Goal: Task Accomplishment & Management: Manage account settings

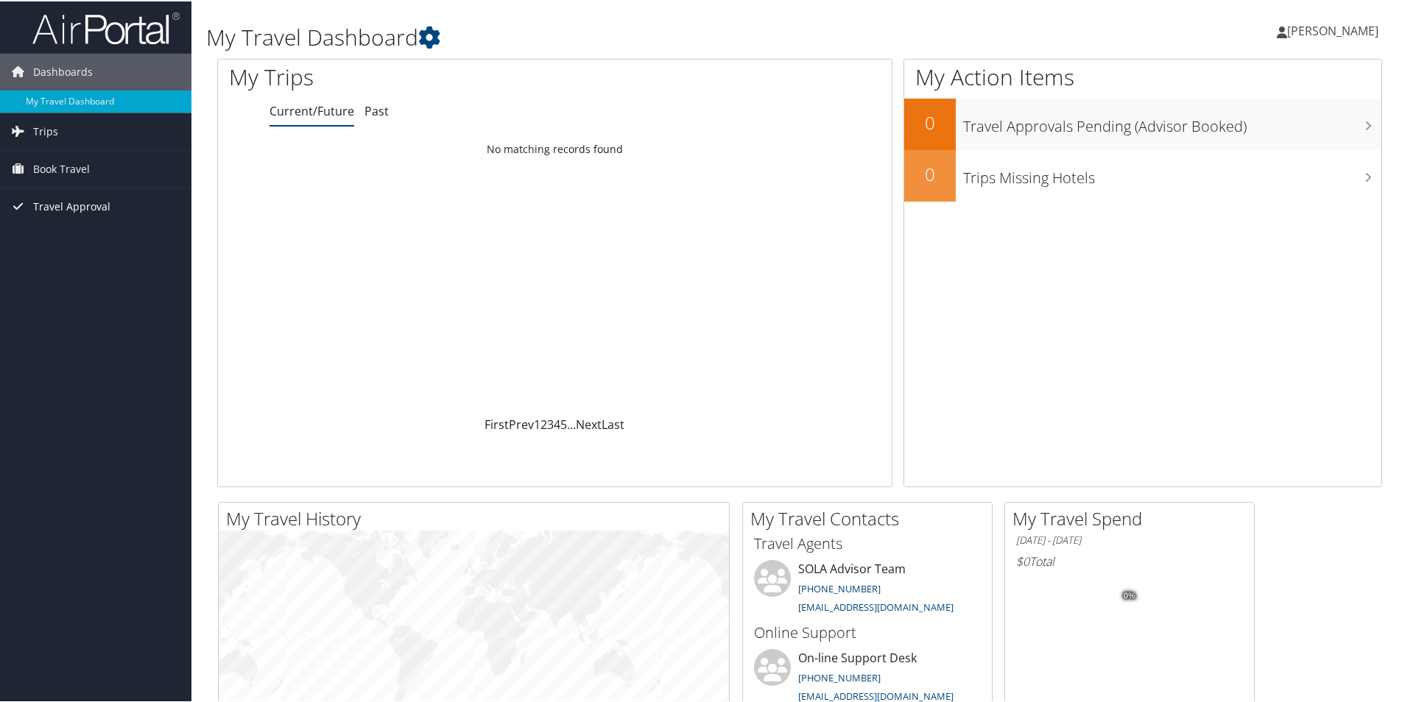
click at [75, 212] on span "Travel Approval" at bounding box center [71, 205] width 77 height 37
click at [84, 297] on link "Approvals (Beta)" at bounding box center [95, 301] width 191 height 22
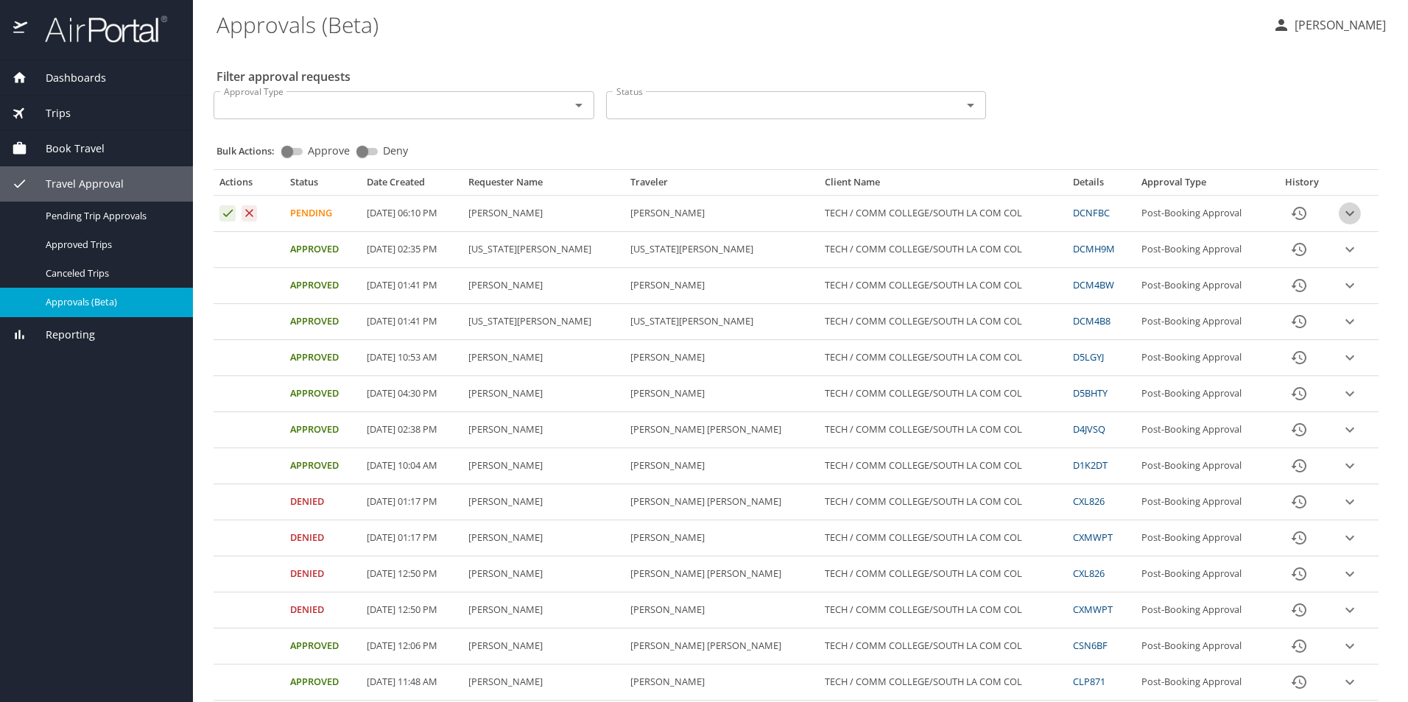
click at [1341, 208] on icon "expand row" at bounding box center [1350, 214] width 18 height 18
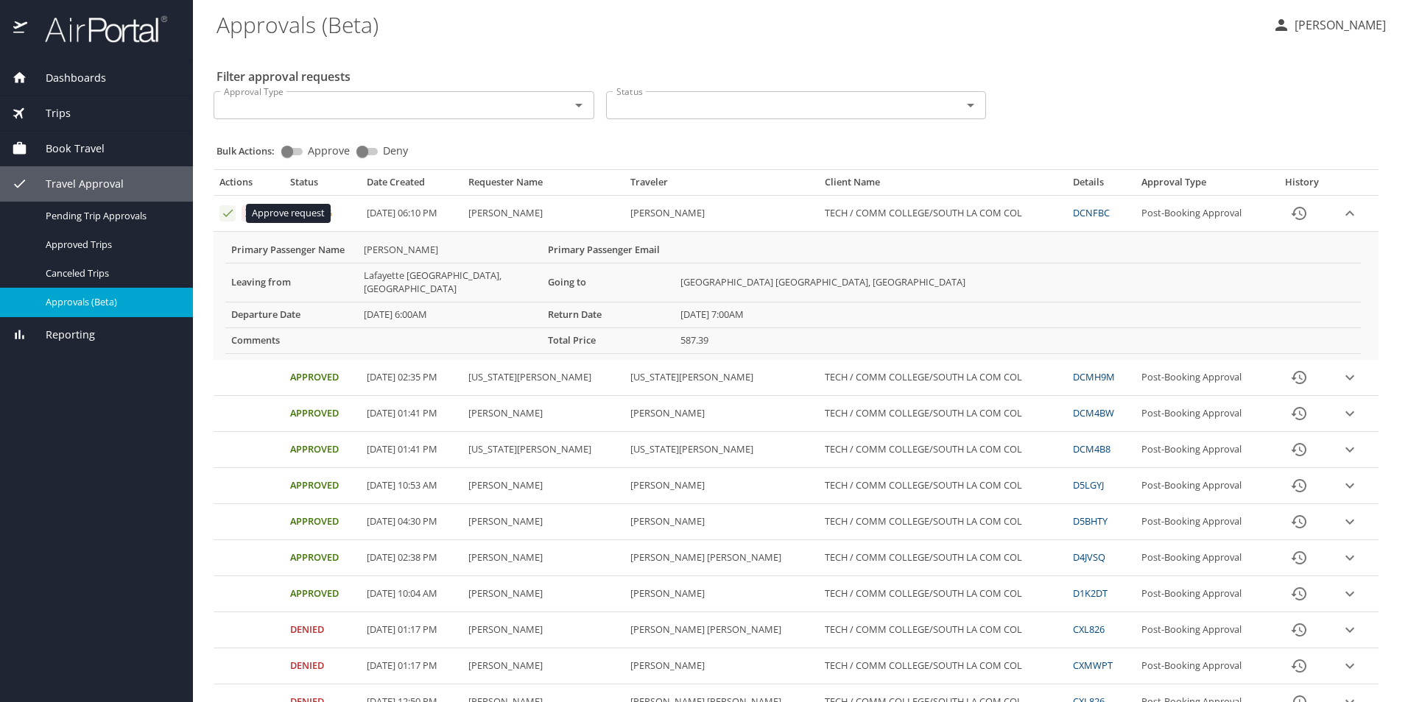
click at [222, 219] on icon "Approval table" at bounding box center [228, 213] width 14 height 14
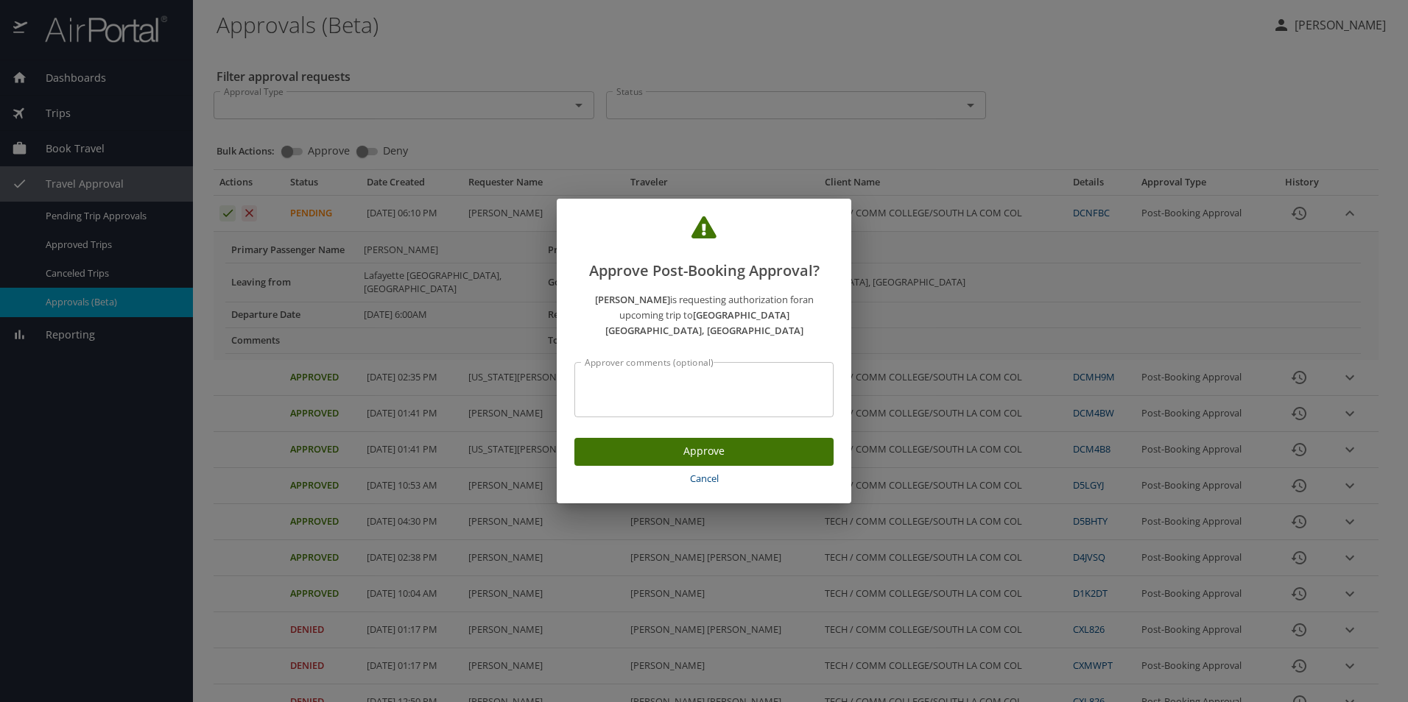
click at [600, 443] on span "Approve" at bounding box center [704, 452] width 236 height 18
